Goal: Ask a question

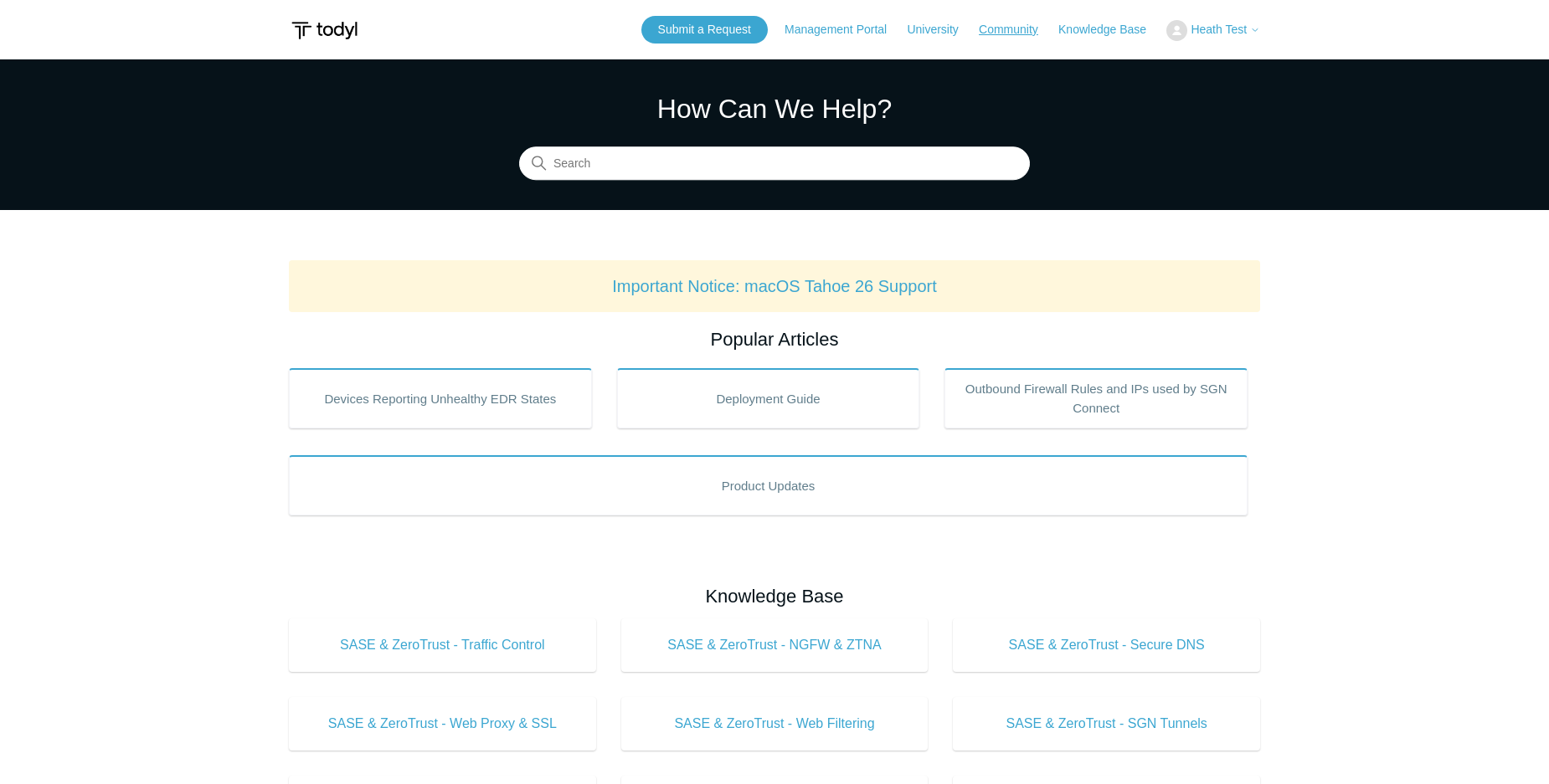
click at [1008, 29] on link "Community" at bounding box center [1017, 29] width 77 height 18
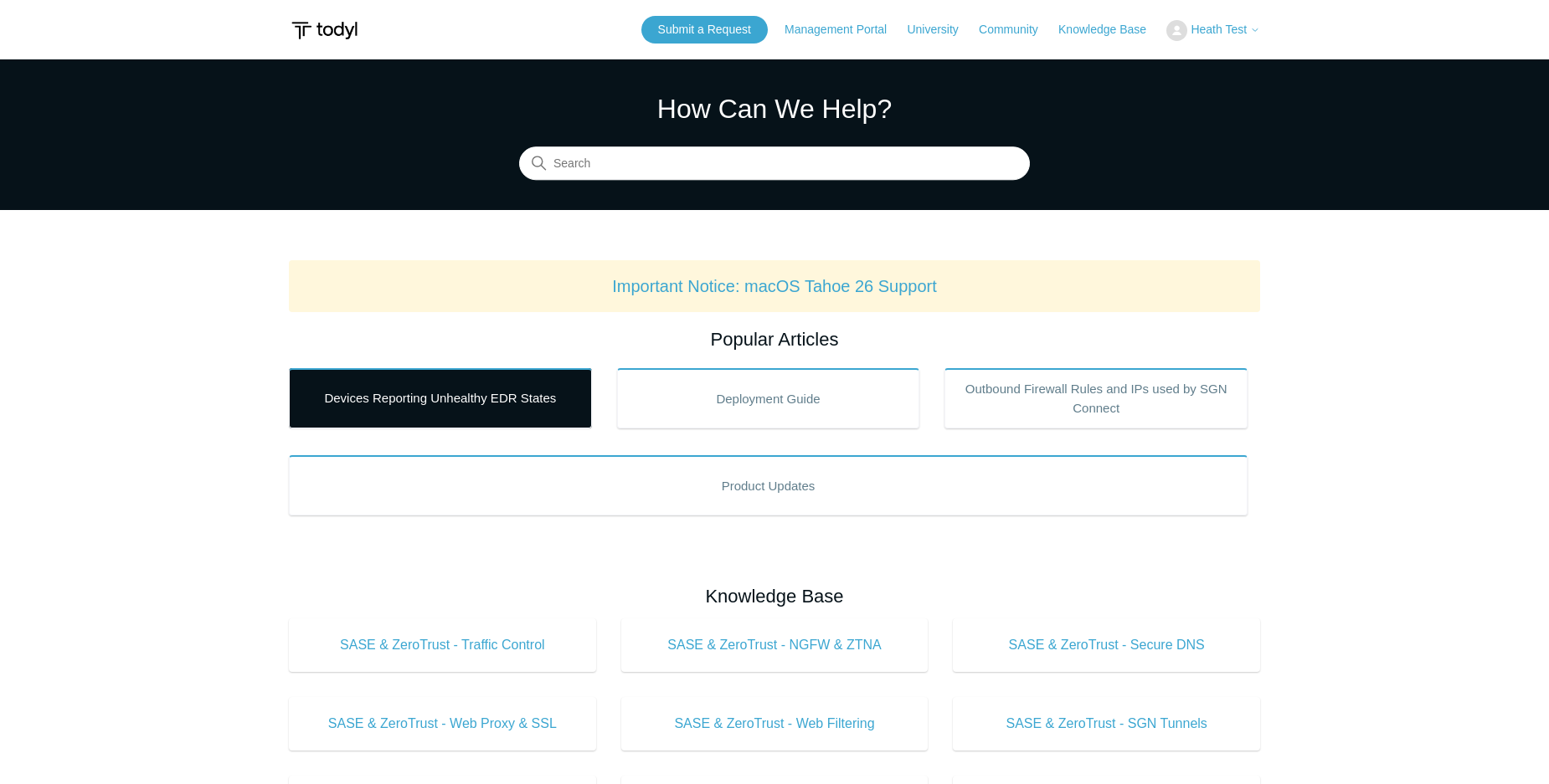
click at [416, 400] on link "Devices Reporting Unhealthy EDR States" at bounding box center [440, 398] width 303 height 61
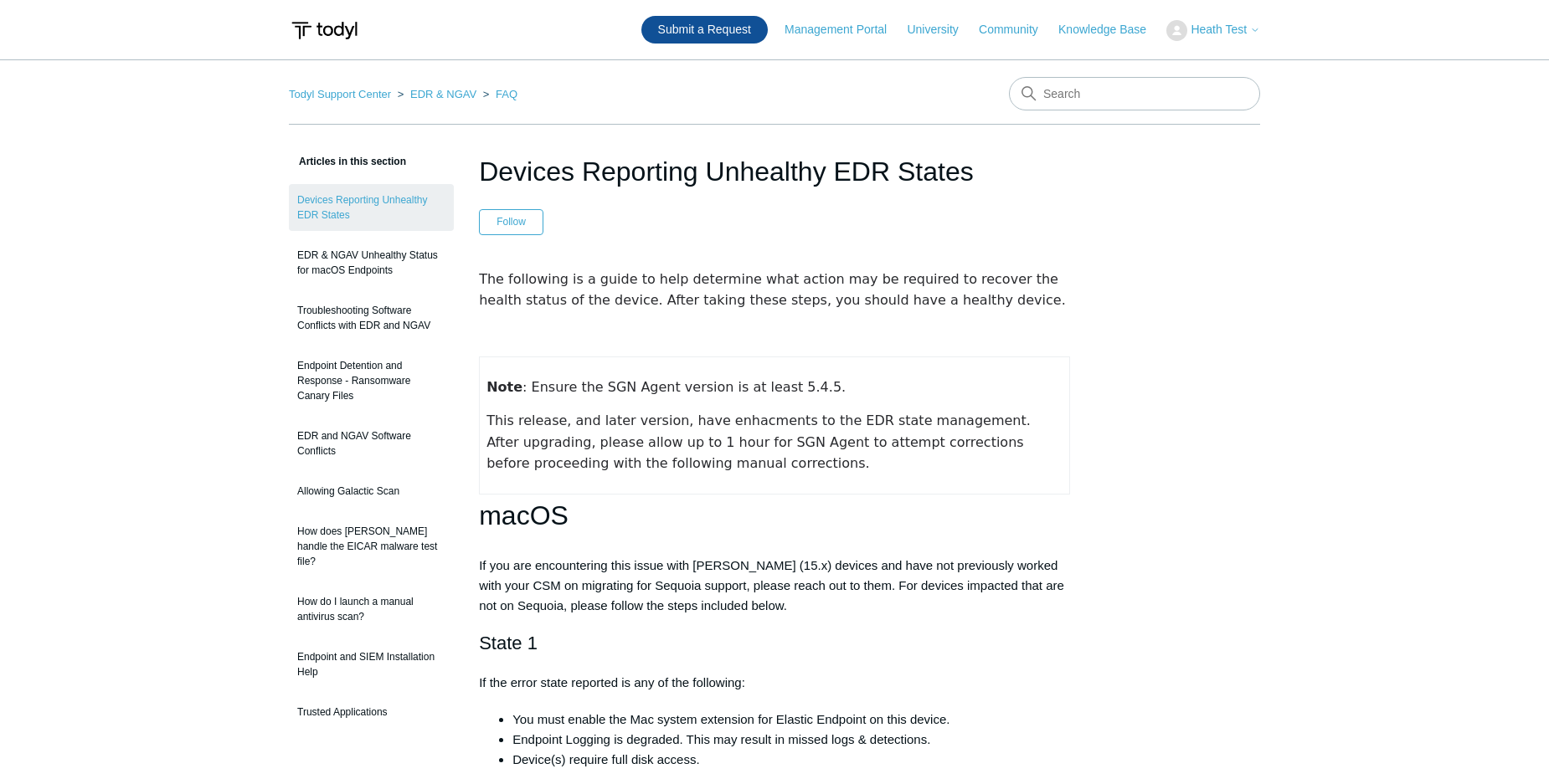
click at [716, 30] on link "Submit a Request" at bounding box center [704, 30] width 126 height 28
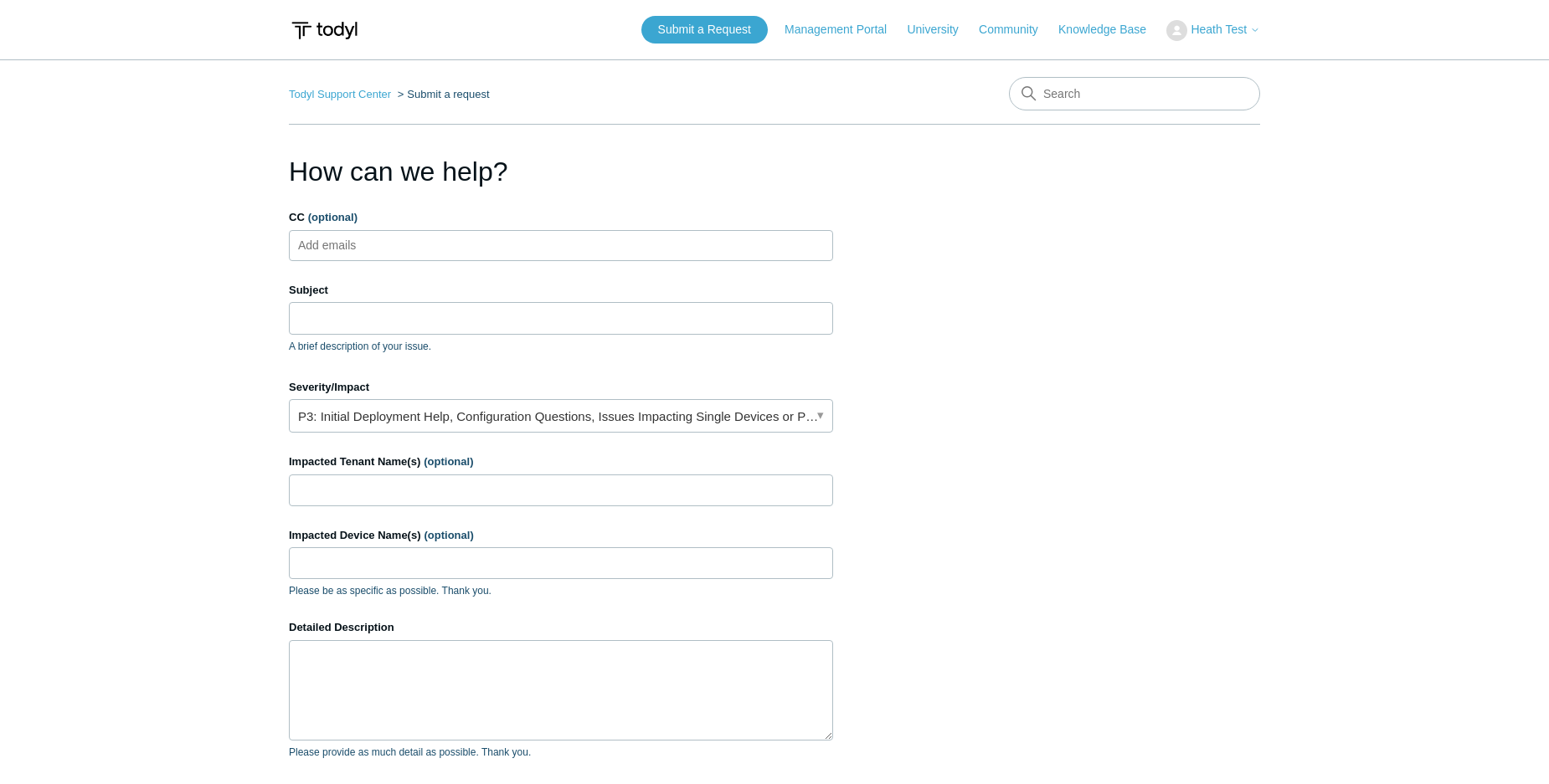
click at [828, 19] on div "Submit a Request Management Portal University Community Knowledge Base Heath Te…" at bounding box center [951, 30] width 619 height 28
click at [845, 32] on link "Management Portal" at bounding box center [843, 29] width 119 height 18
